Goal: Task Accomplishment & Management: Manage account settings

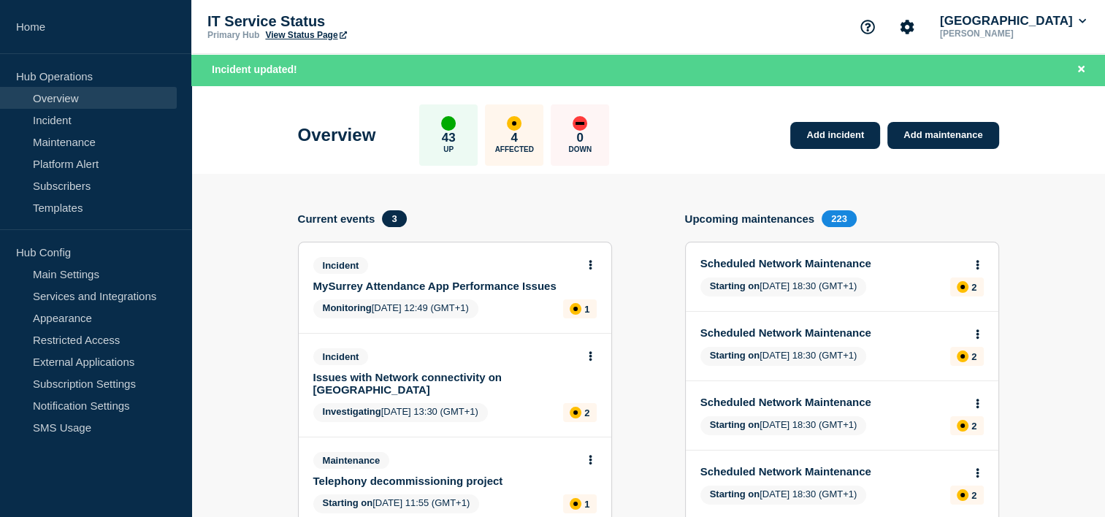
click at [455, 376] on link "Issues with Network connectivity on [GEOGRAPHIC_DATA]" at bounding box center [445, 383] width 264 height 25
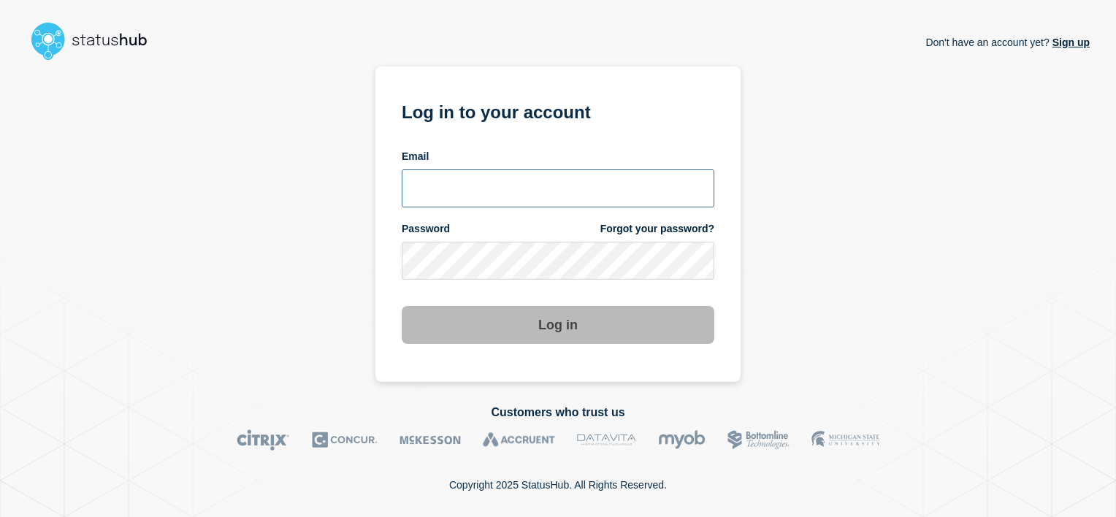
type input "tracey.taylor@surrey.ac.uk"
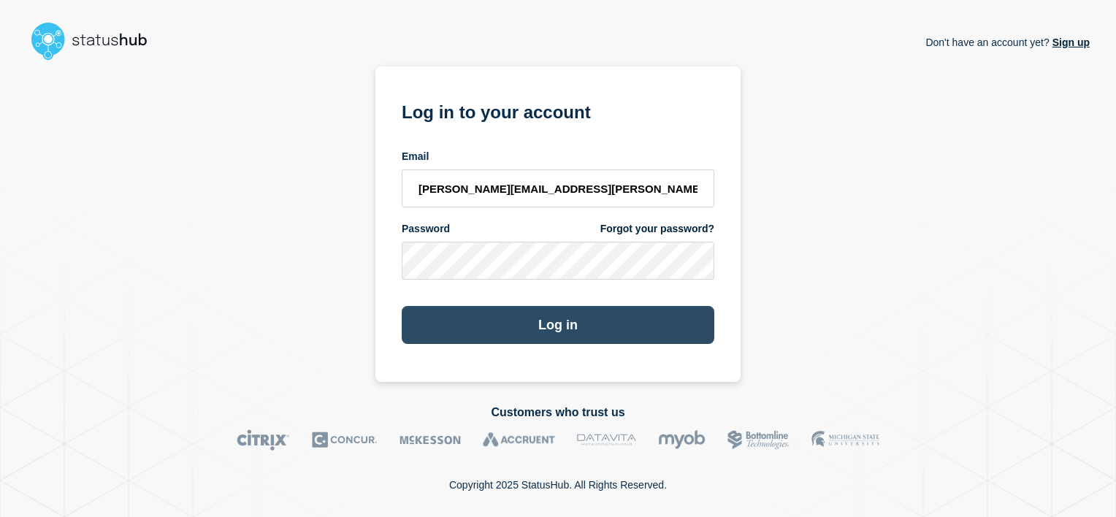
click at [559, 332] on button "Log in" at bounding box center [558, 325] width 313 height 38
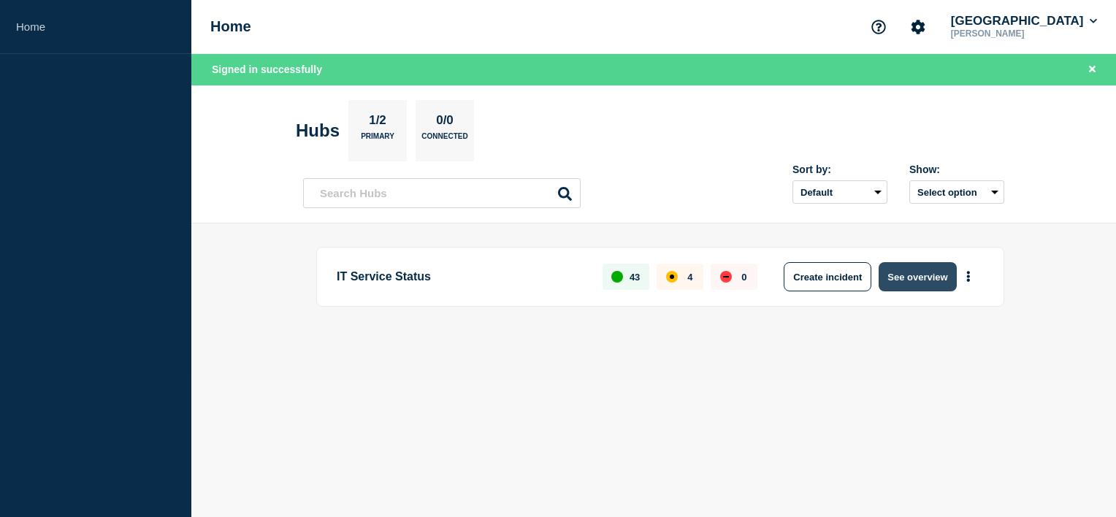
click at [897, 281] on button "See overview" at bounding box center [917, 276] width 77 height 29
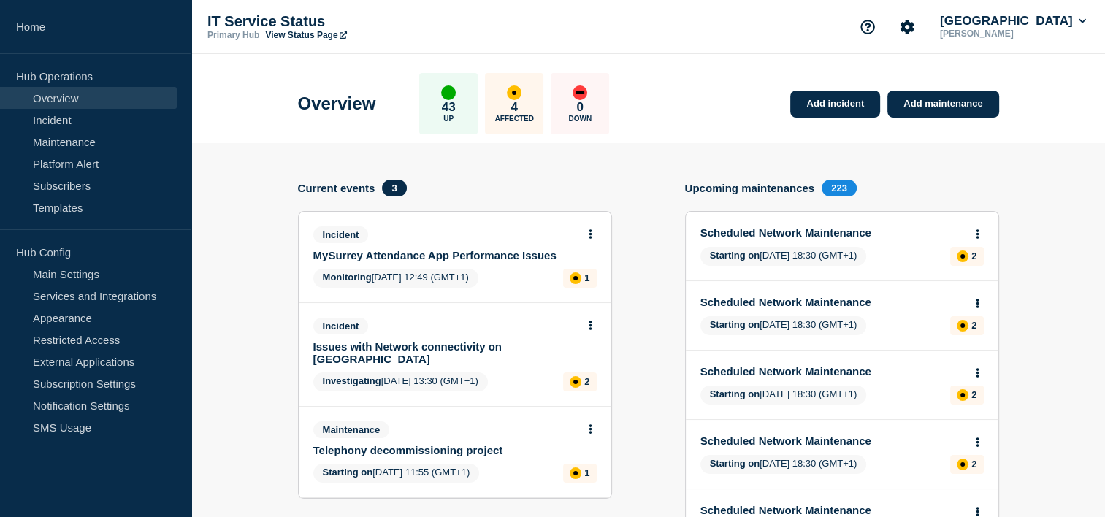
click at [457, 351] on link "Issues with Network connectivity on [GEOGRAPHIC_DATA]" at bounding box center [445, 352] width 264 height 25
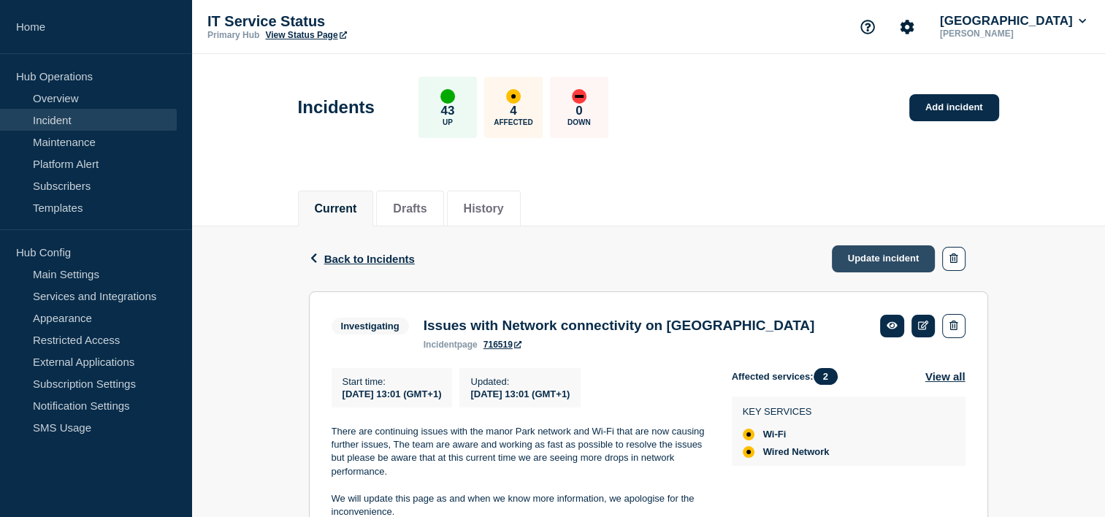
click at [888, 254] on link "Update incident" at bounding box center [884, 258] width 104 height 27
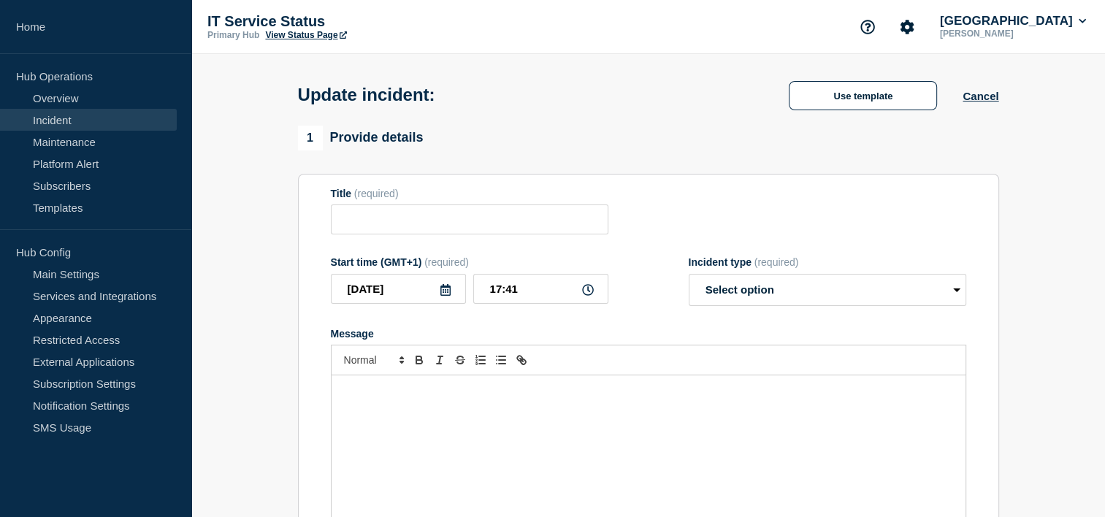
type input "Issues with Network connectivity on [GEOGRAPHIC_DATA]"
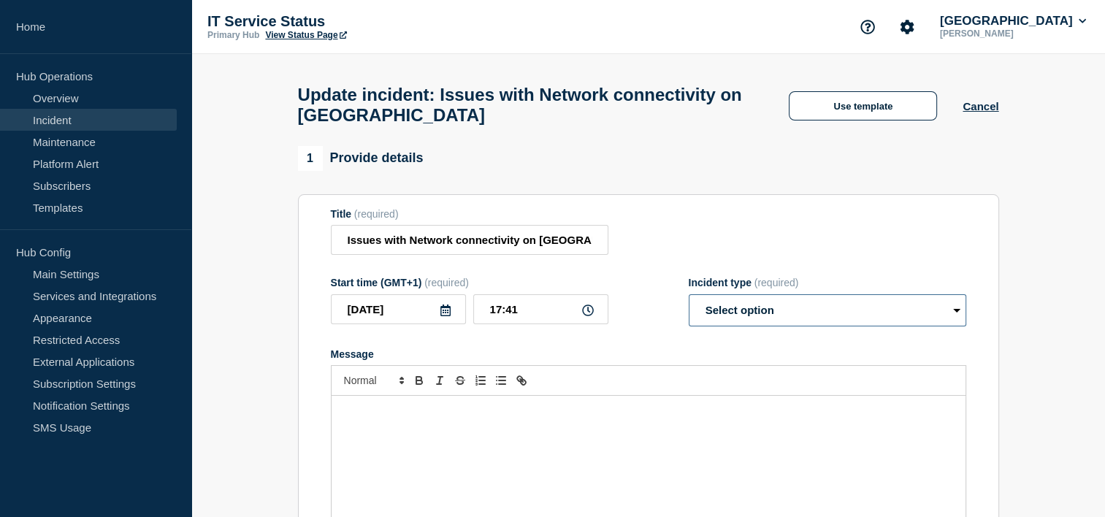
click at [951, 321] on select "Select option Investigating Identified Monitoring Resolved" at bounding box center [828, 310] width 278 height 32
select select "monitoring"
click at [689, 303] on select "Select option Investigating Identified Monitoring Resolved" at bounding box center [828, 310] width 278 height 32
click at [873, 418] on p "Message" at bounding box center [649, 411] width 612 height 13
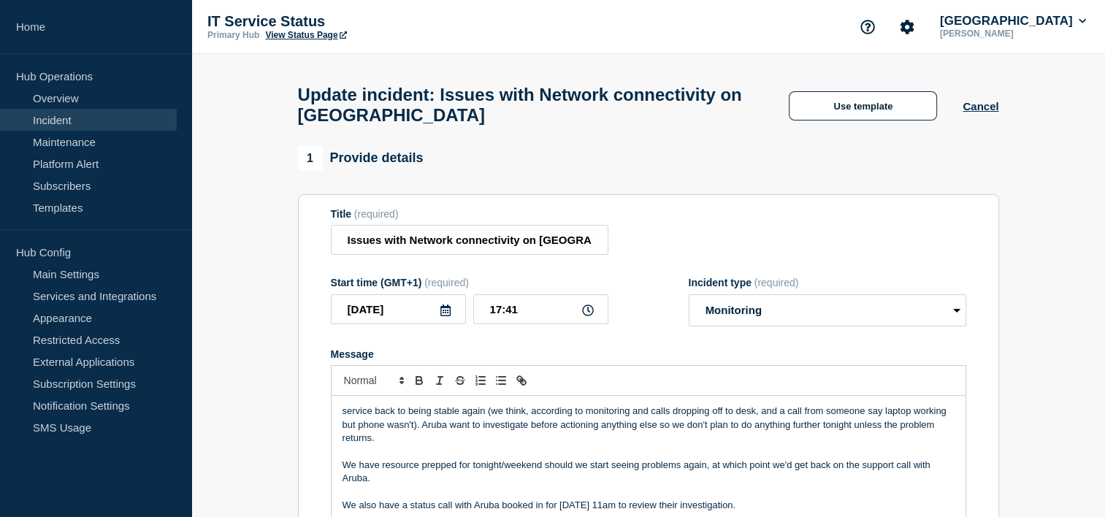
scroll to position [44, 0]
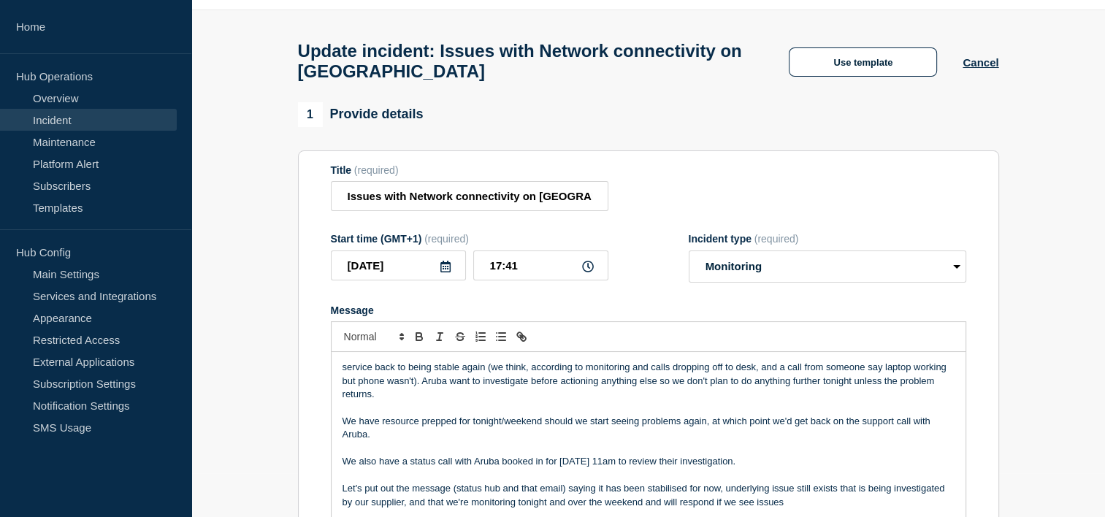
click at [339, 373] on div "service back to being stable again (we think, according to monitoring and calls…" at bounding box center [649, 439] width 634 height 175
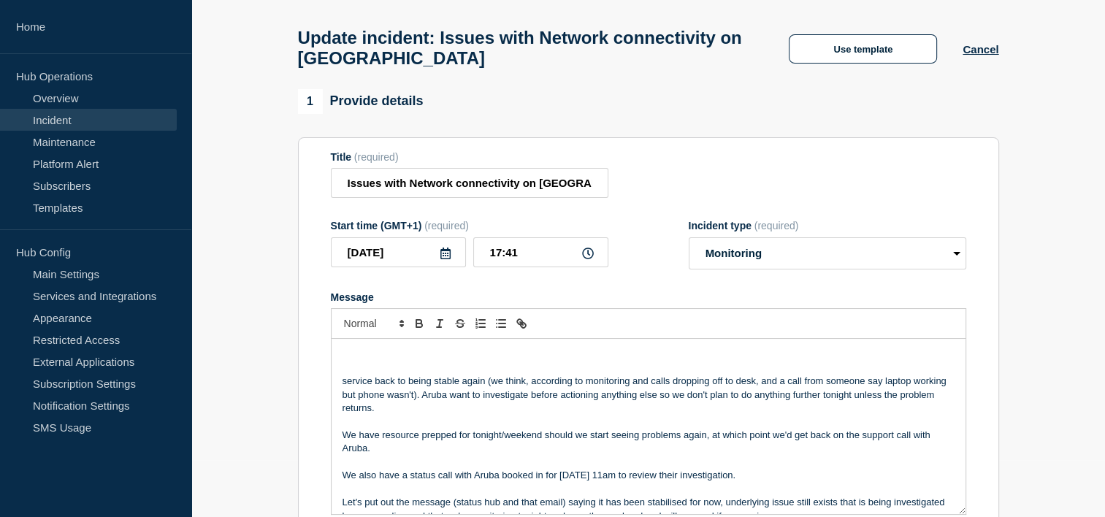
scroll to position [70, 0]
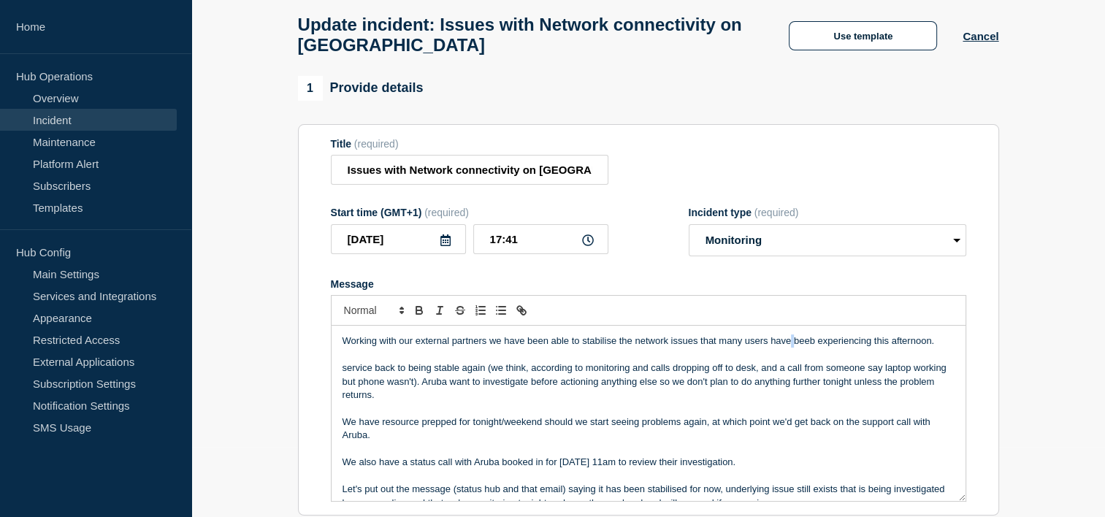
drag, startPoint x: 802, startPoint y: 352, endPoint x: 792, endPoint y: 348, distance: 11.1
click at [792, 348] on p "Working with our external partners we have been able to stabilise the network i…" at bounding box center [649, 341] width 612 height 13
click at [814, 348] on p "Working with our external partners we have been able to stabilise the network i…" at bounding box center [649, 341] width 612 height 13
click at [938, 348] on p "Working with our external partners we have been able to stabilise the network i…" at bounding box center [649, 341] width 612 height 13
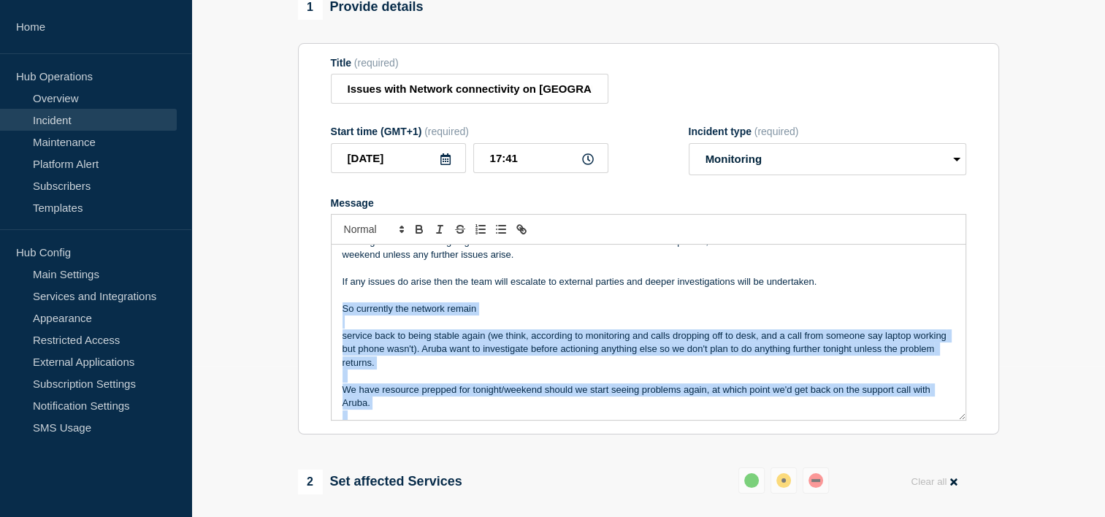
scroll to position [98, 0]
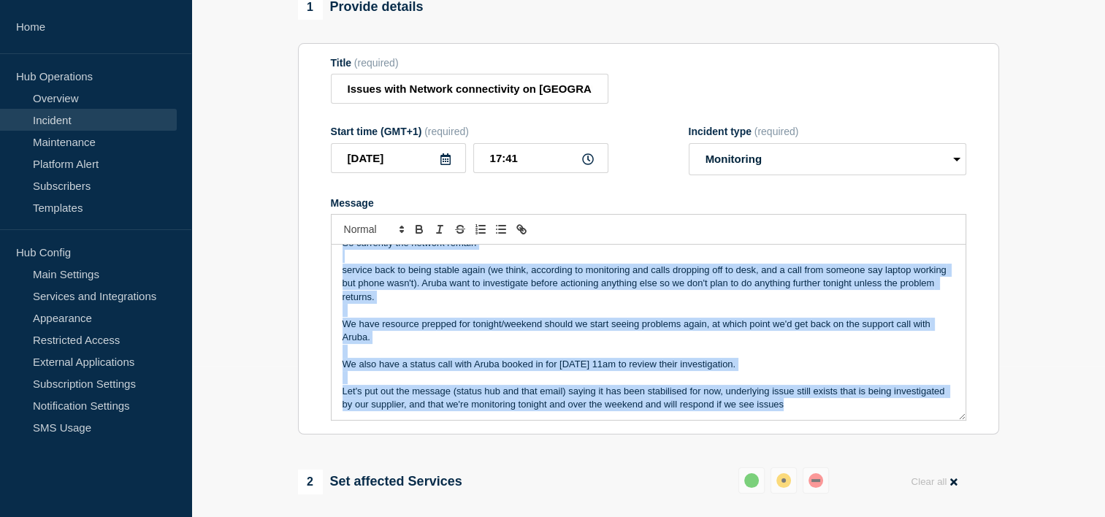
drag, startPoint x: 342, startPoint y: 350, endPoint x: 899, endPoint y: 412, distance: 560.2
click at [899, 412] on div "Working with our external partners we have been able to stabilise the network i…" at bounding box center [649, 332] width 634 height 175
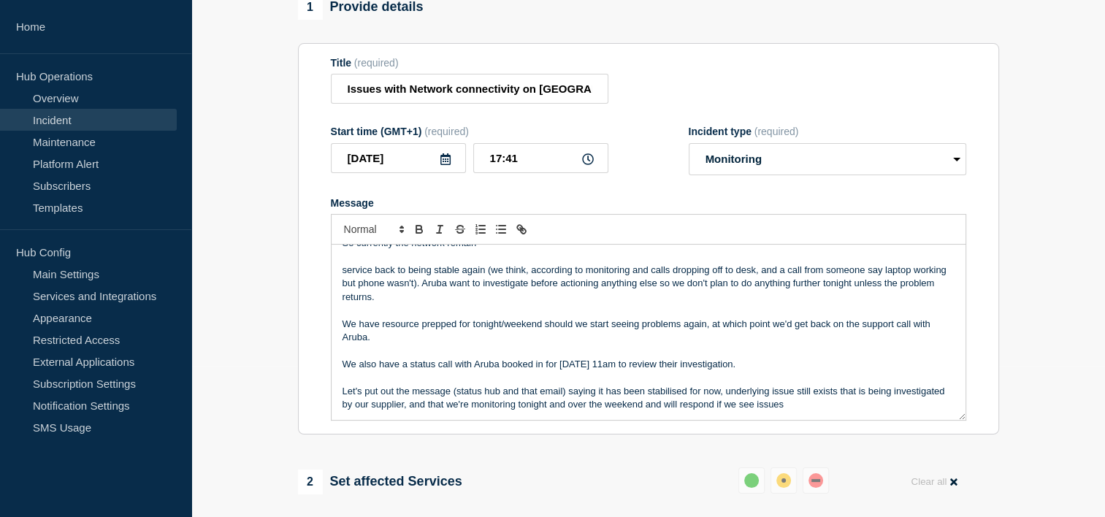
scroll to position [0, 0]
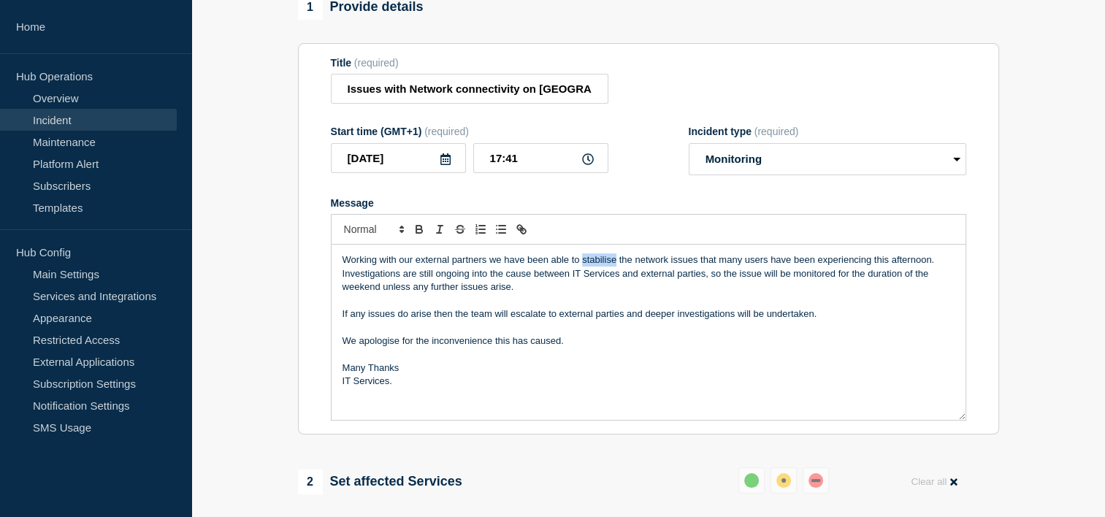
drag, startPoint x: 593, startPoint y: 265, endPoint x: 628, endPoint y: 343, distance: 85.7
click at [628, 343] on div "Working with our external partners we have been able to stabilise the network i…" at bounding box center [649, 332] width 634 height 175
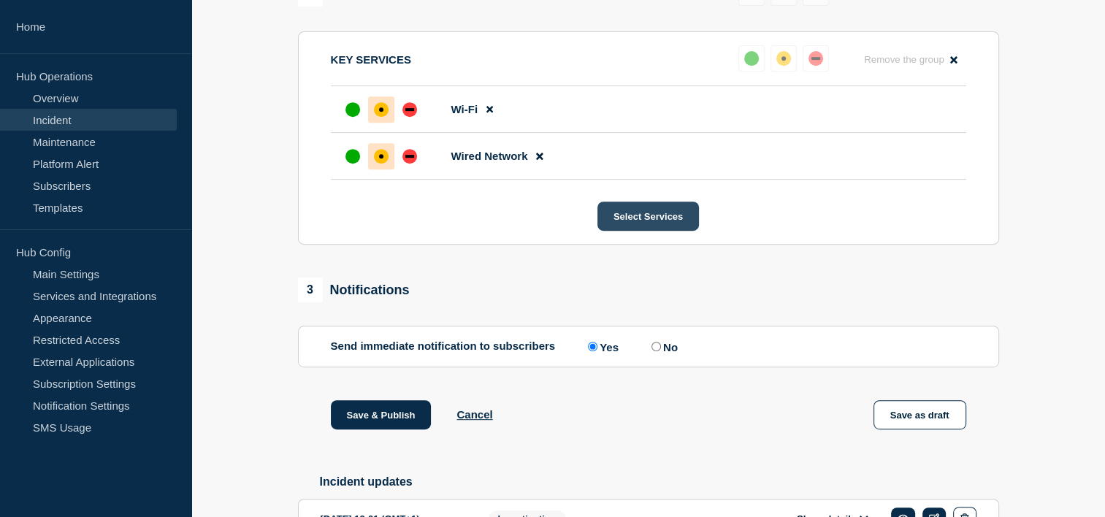
scroll to position [642, 0]
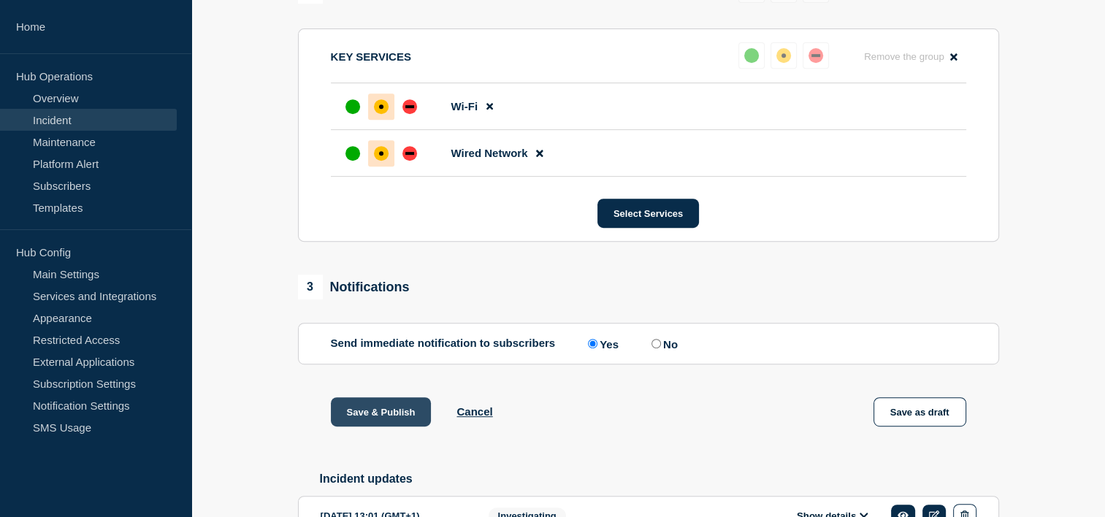
click at [392, 419] on button "Save & Publish" at bounding box center [381, 411] width 101 height 29
